Goal: Task Accomplishment & Management: Manage account settings

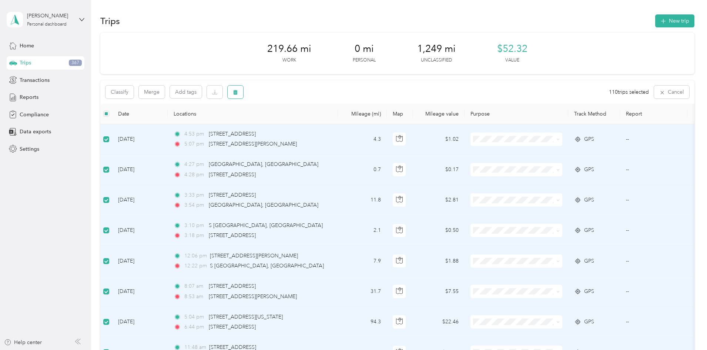
click at [238, 92] on icon "button" at bounding box center [235, 92] width 5 height 5
click at [343, 123] on button "Yes" at bounding box center [343, 123] width 14 height 12
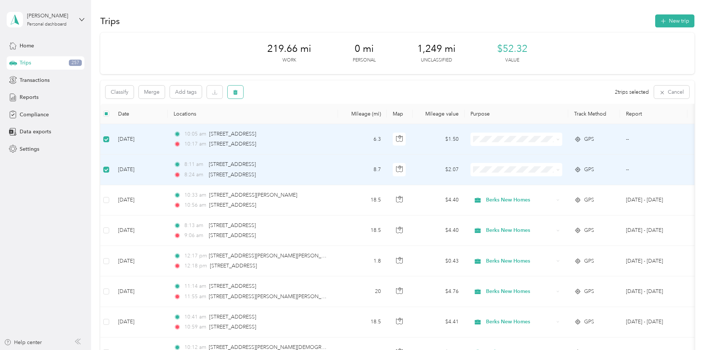
click at [243, 92] on button "button" at bounding box center [236, 92] width 16 height 13
click at [339, 123] on div "Click to name as a Favorite Place" at bounding box center [318, 116] width 86 height 18
click at [339, 124] on button "Yes" at bounding box center [340, 123] width 14 height 12
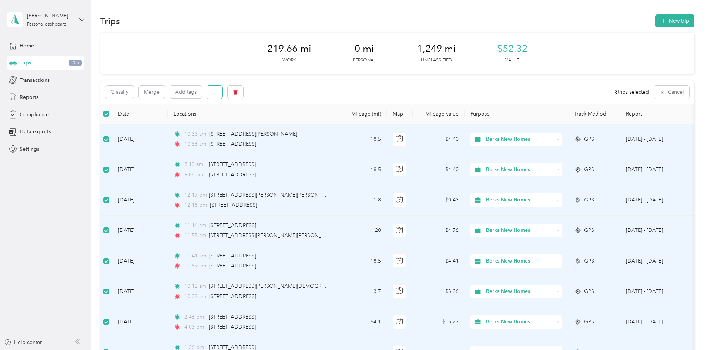
click at [217, 92] on icon "button" at bounding box center [214, 92] width 5 height 5
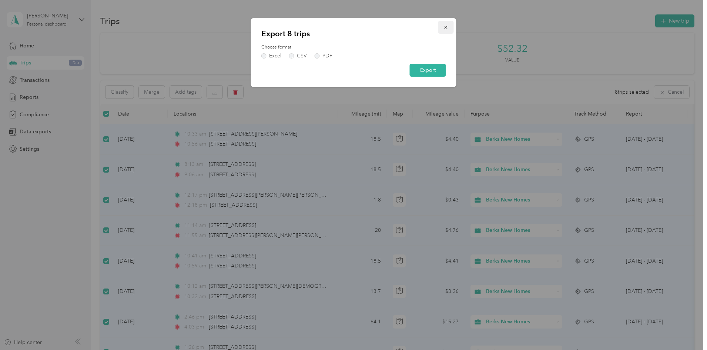
click at [446, 27] on icon "button" at bounding box center [445, 27] width 3 height 3
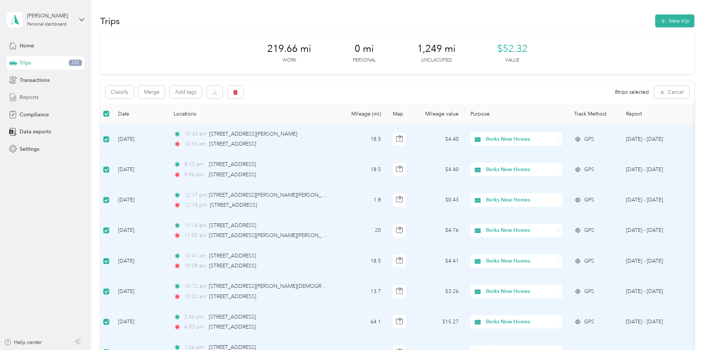
click at [25, 95] on span "Reports" at bounding box center [29, 97] width 19 height 8
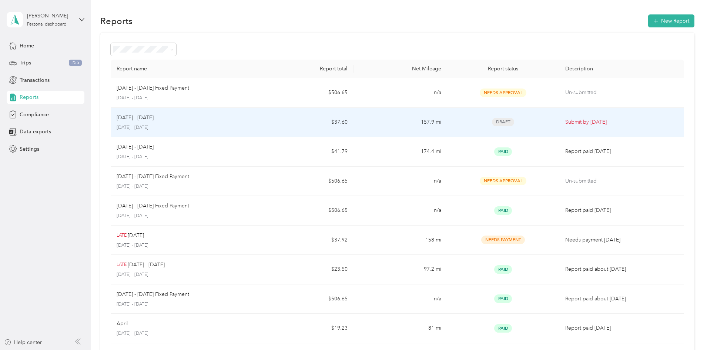
click at [222, 122] on div "[DATE] - [DATE] [DATE] - [DATE]" at bounding box center [186, 122] width 138 height 17
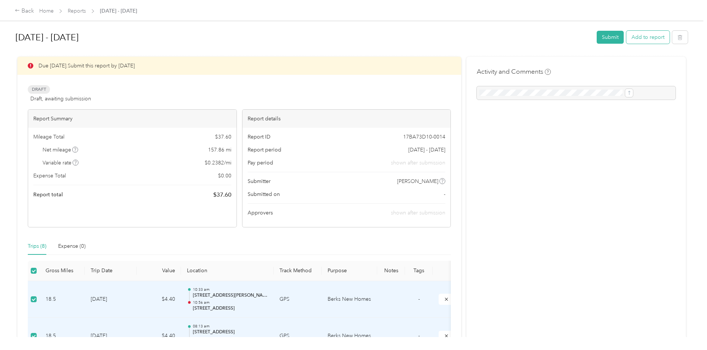
click at [626, 41] on button "Add to report" at bounding box center [647, 37] width 43 height 13
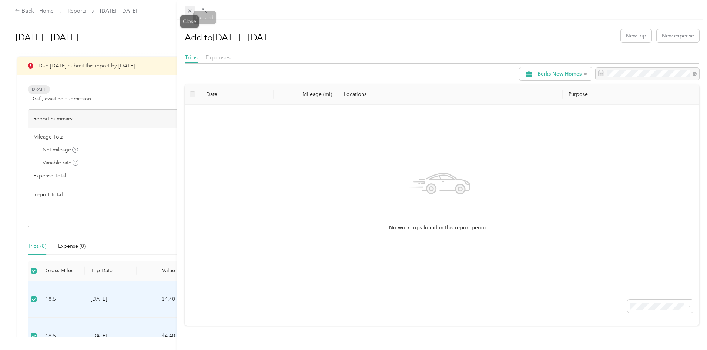
click at [191, 11] on icon at bounding box center [190, 11] width 6 height 6
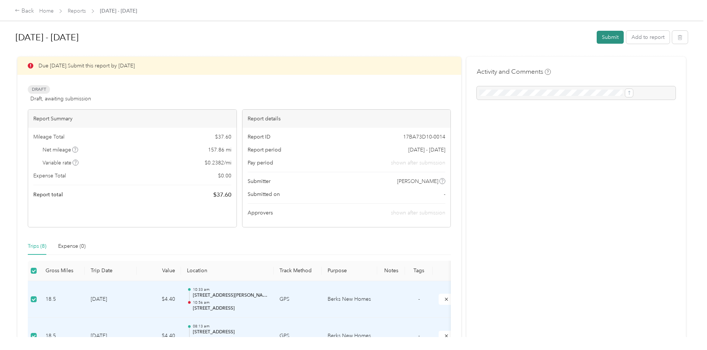
click at [597, 38] on button "Submit" at bounding box center [610, 37] width 27 height 13
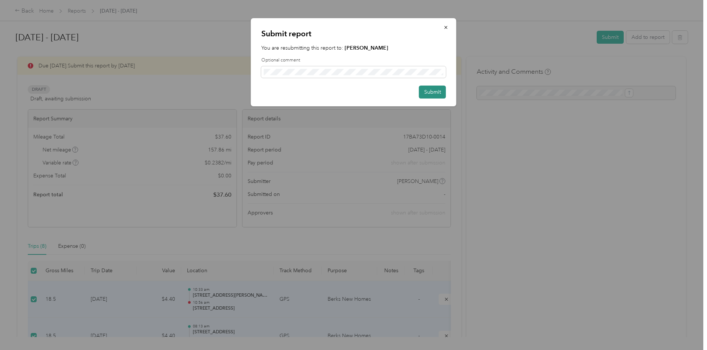
click at [434, 93] on button "Submit" at bounding box center [432, 92] width 27 height 13
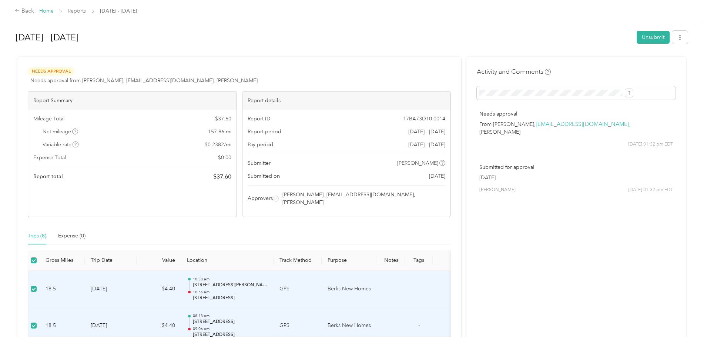
click at [54, 10] on link "Home" at bounding box center [46, 11] width 14 height 6
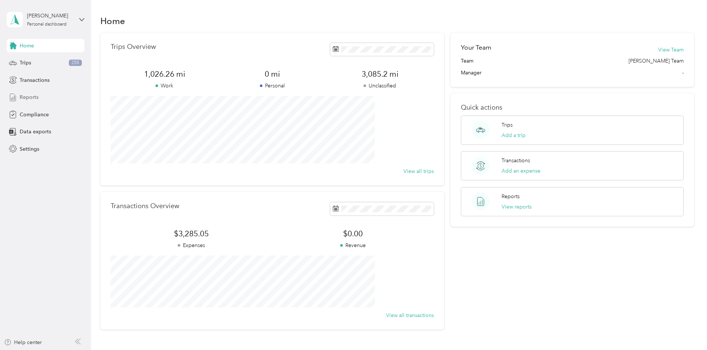
click at [31, 96] on span "Reports" at bounding box center [29, 97] width 19 height 8
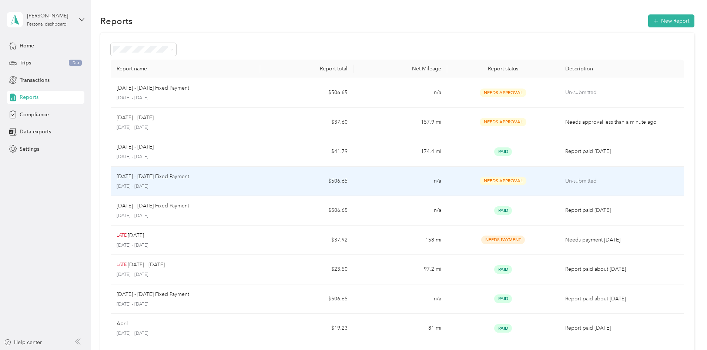
click at [254, 184] on p "[DATE] - [DATE]" at bounding box center [186, 186] width 138 height 7
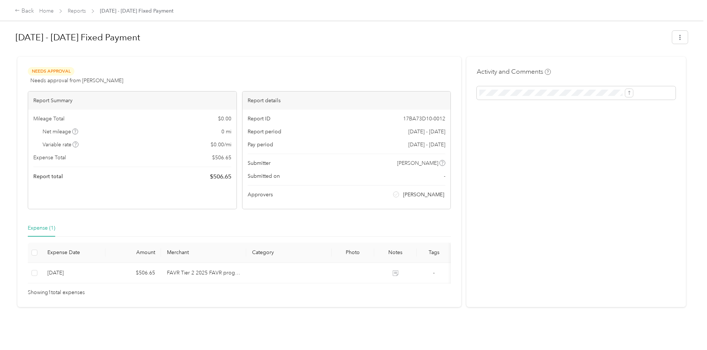
scroll to position [7, 0]
click at [34, 10] on div "Back" at bounding box center [24, 11] width 19 height 9
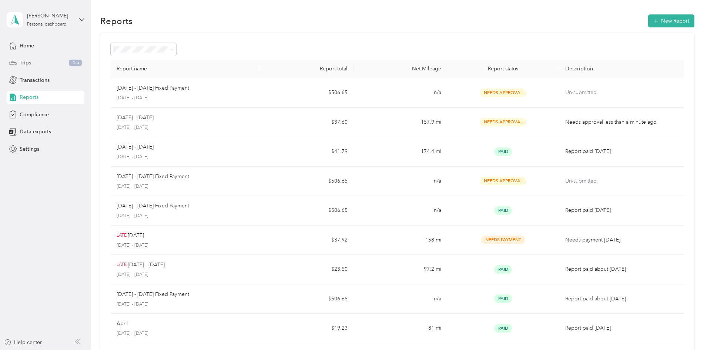
click at [35, 63] on div "Trips 255" at bounding box center [46, 62] width 78 height 13
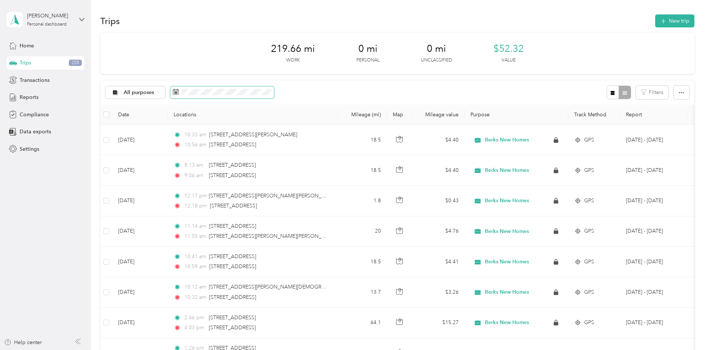
click at [228, 93] on span at bounding box center [222, 92] width 104 height 13
click at [179, 92] on icon at bounding box center [176, 92] width 6 height 6
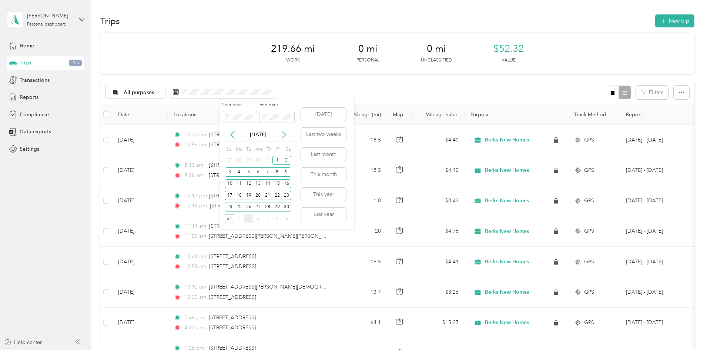
click at [282, 133] on icon at bounding box center [283, 134] width 7 height 7
click at [237, 161] on div "1" at bounding box center [239, 160] width 10 height 9
click at [251, 160] on div "2" at bounding box center [249, 160] width 10 height 9
